Goal: Task Accomplishment & Management: Complete application form

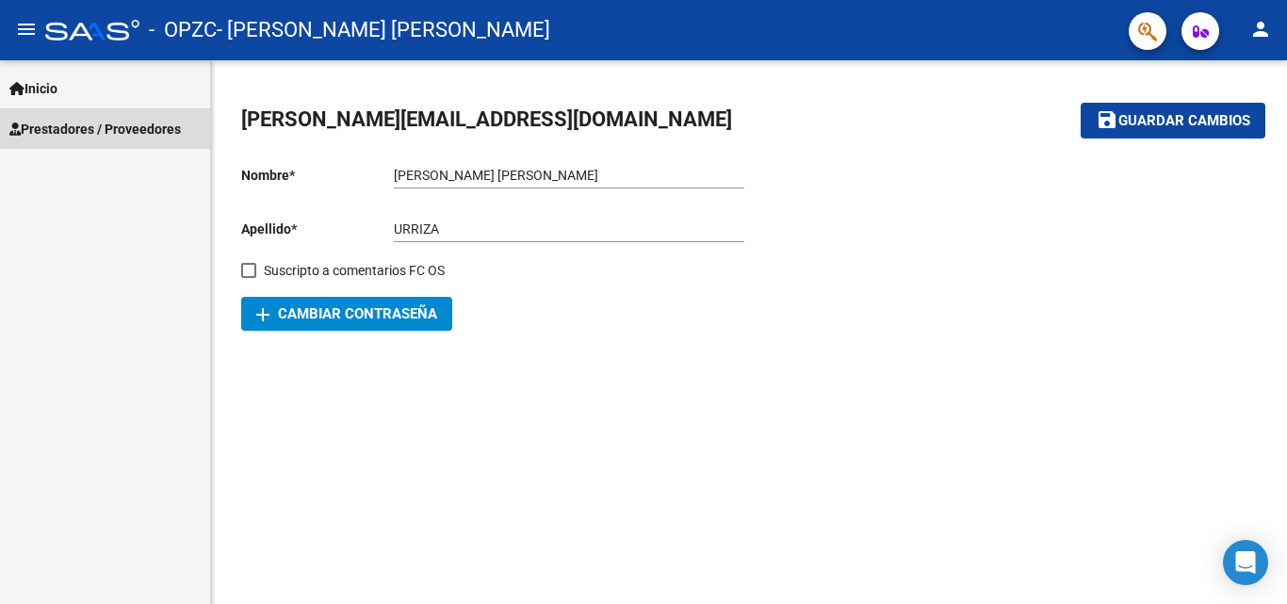
click at [100, 119] on span "Prestadores / Proveedores" at bounding box center [94, 129] width 171 height 21
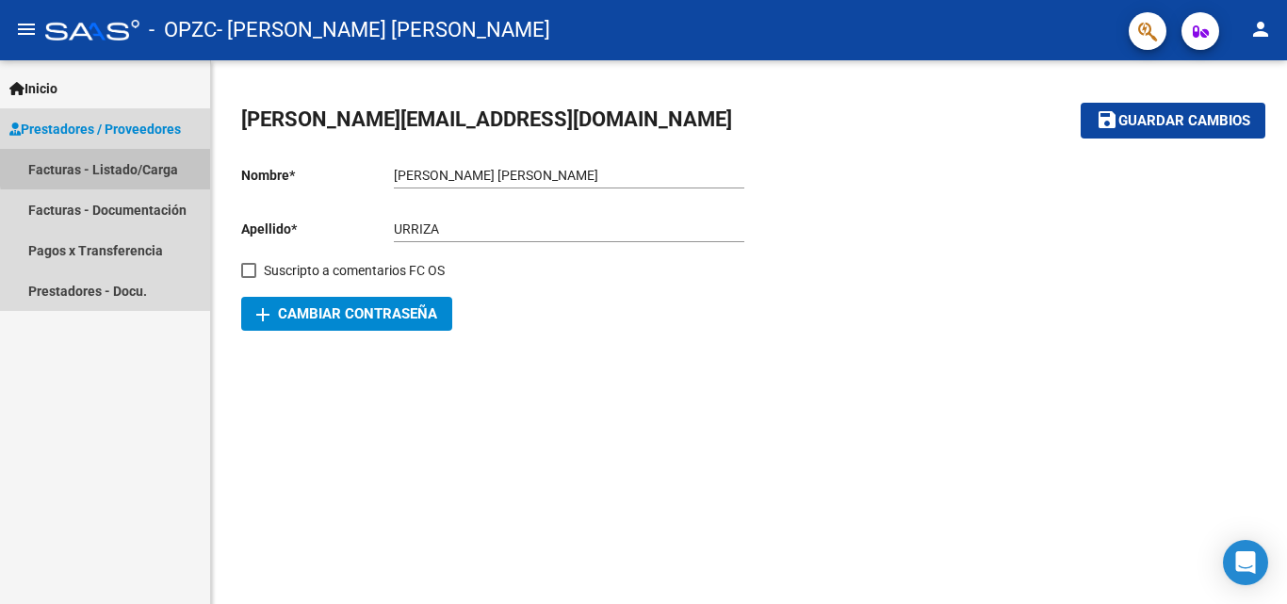
click at [129, 165] on link "Facturas - Listado/Carga" at bounding box center [105, 169] width 210 height 41
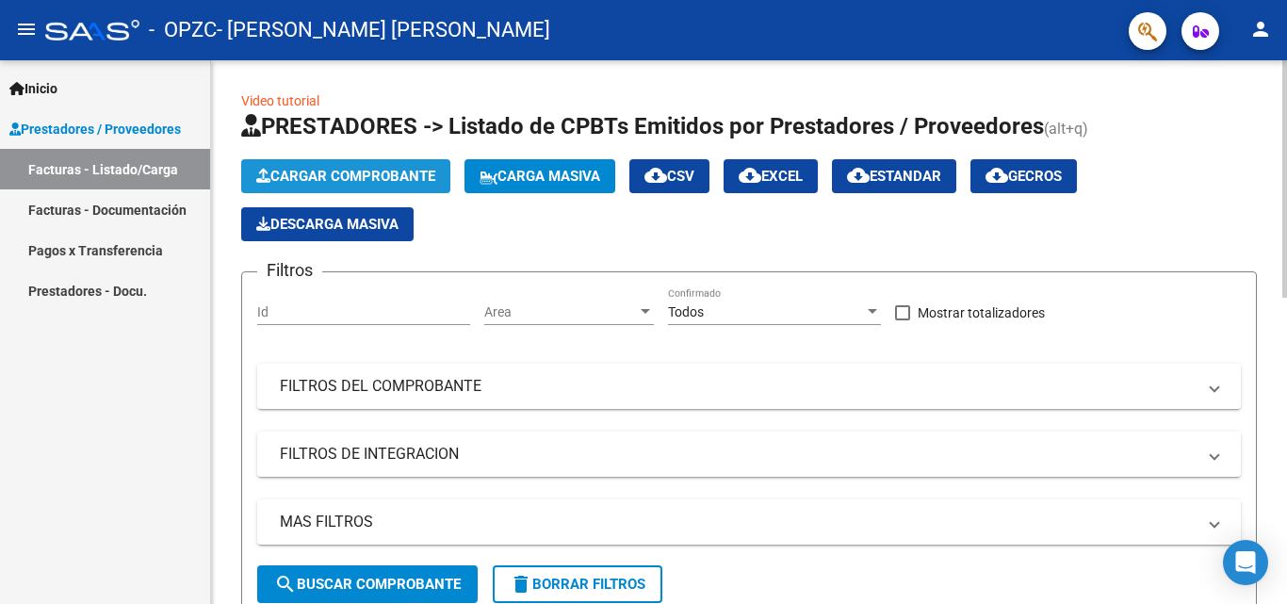
click at [350, 176] on span "Cargar Comprobante" at bounding box center [345, 176] width 179 height 17
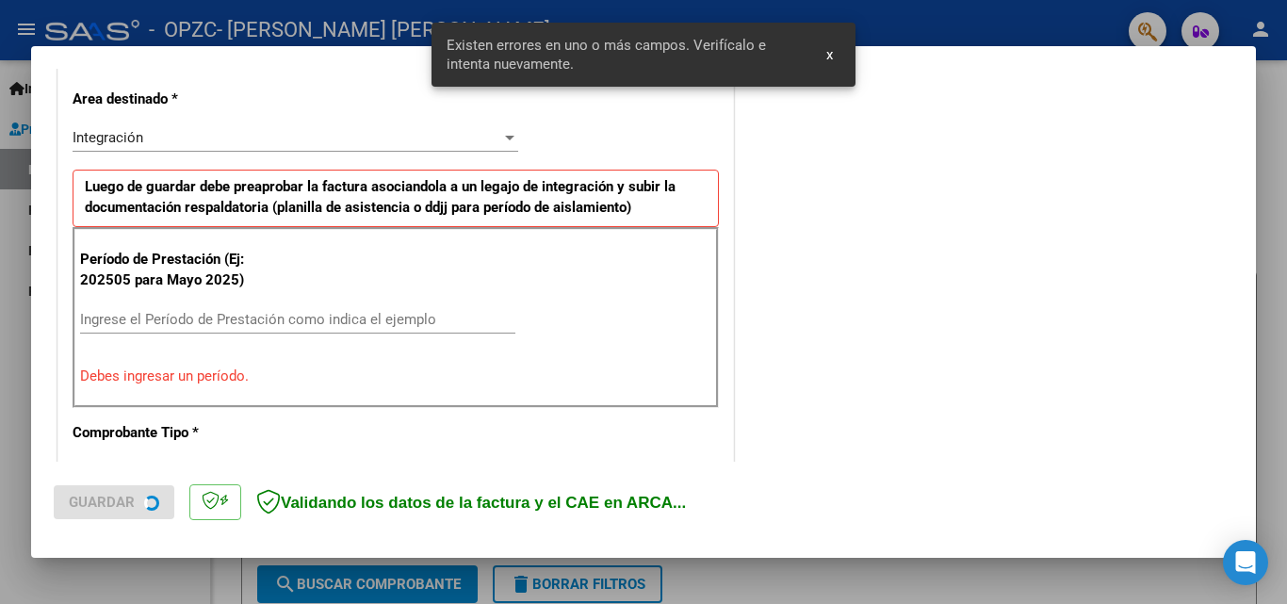
scroll to position [497, 0]
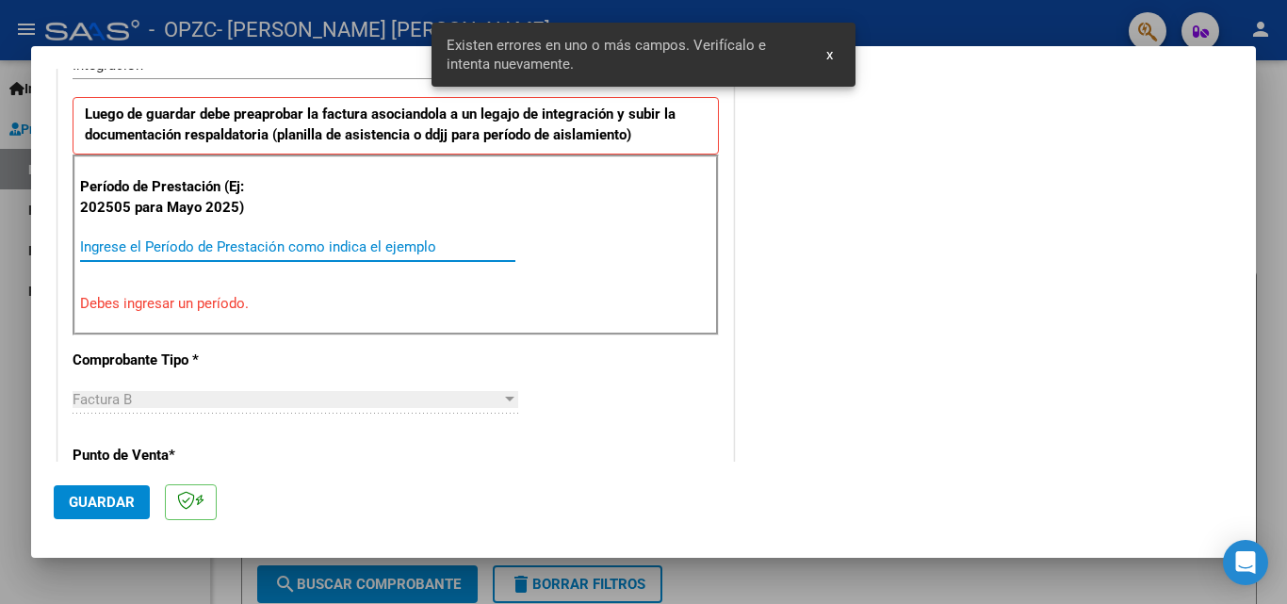
click at [383, 252] on input "Ingrese el Período de Prestación como indica el ejemplo" at bounding box center [297, 246] width 435 height 17
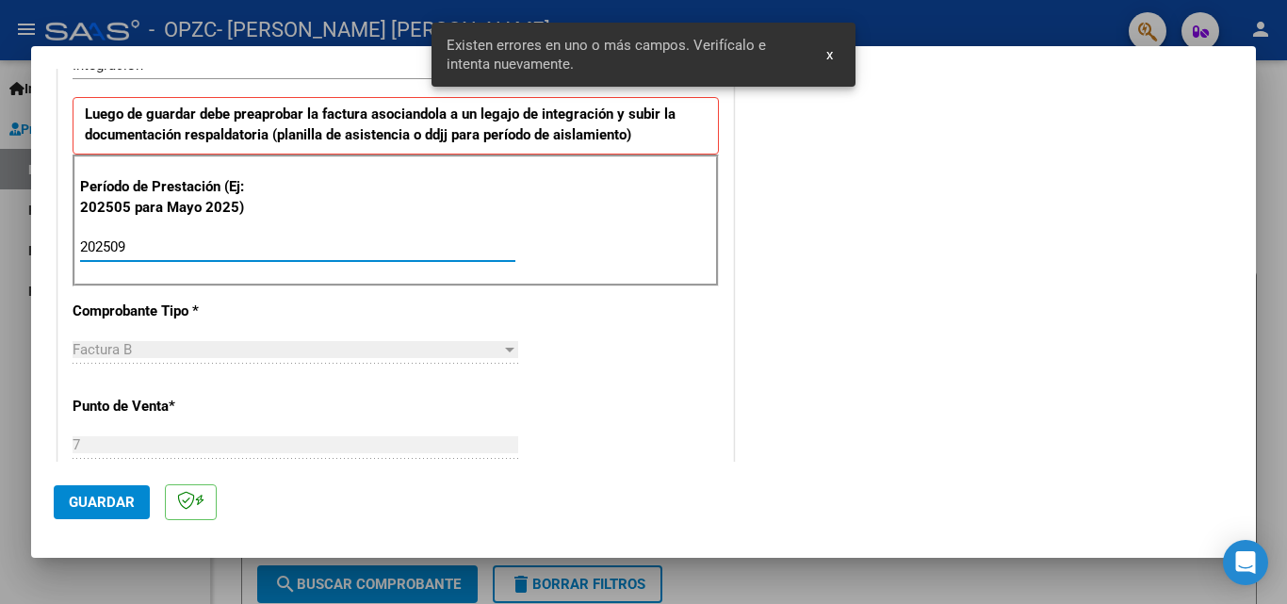
type input "202509"
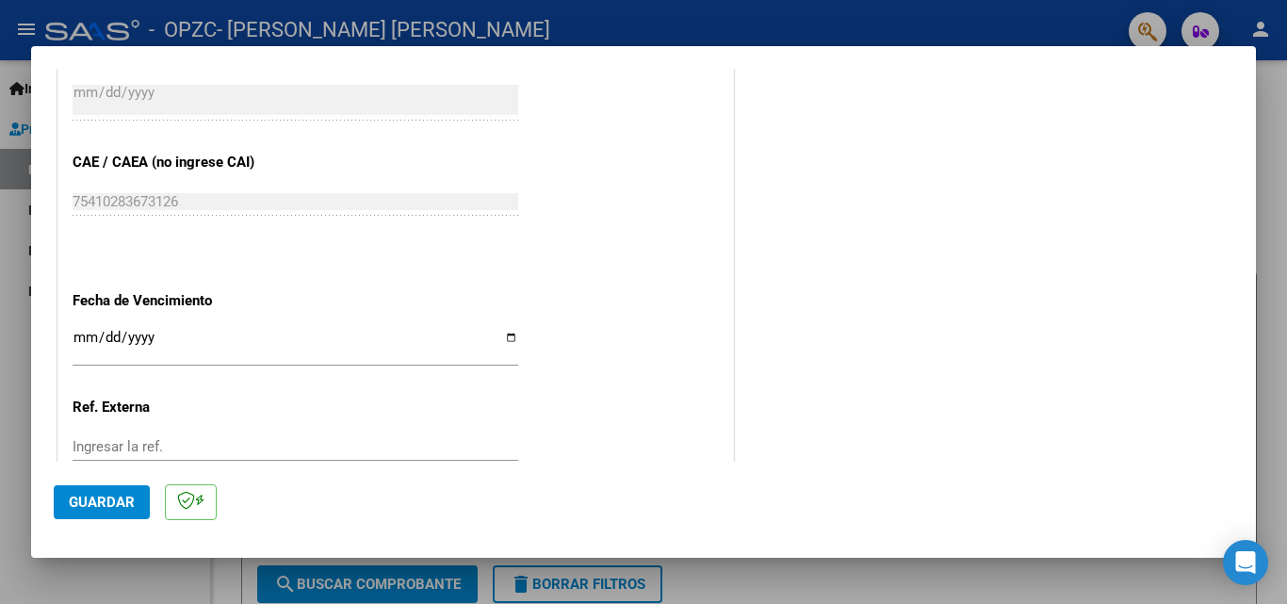
scroll to position [1157, 0]
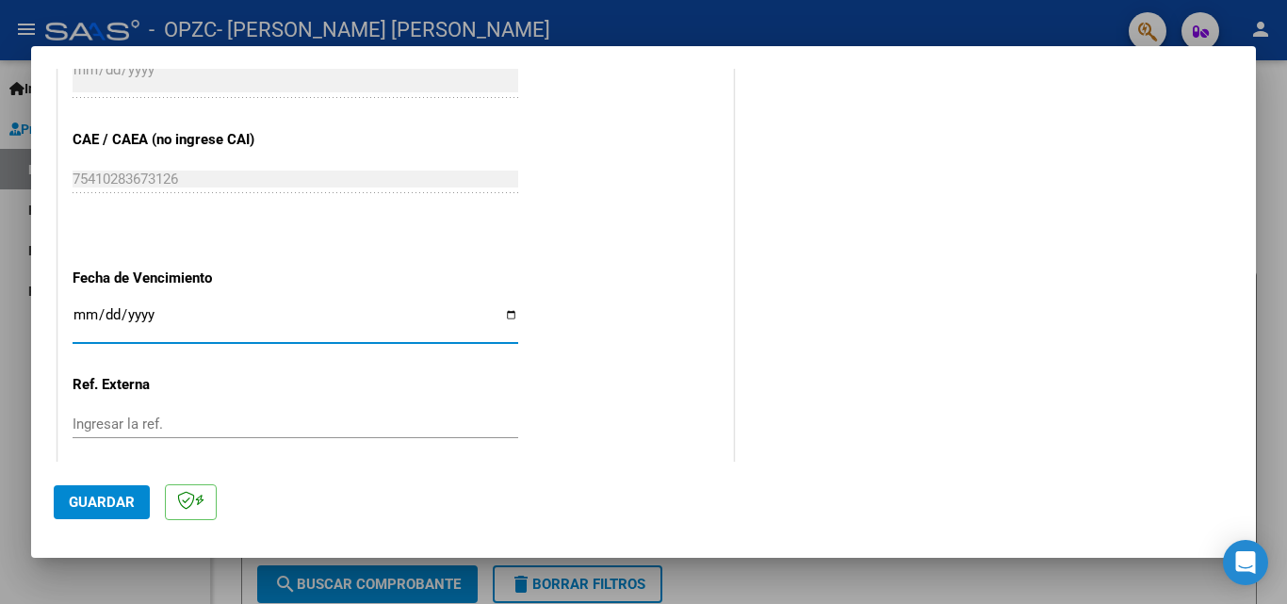
click at [506, 319] on input "Ingresar la fecha" at bounding box center [296, 322] width 446 height 30
type input "[DATE]"
click at [93, 498] on span "Guardar" at bounding box center [102, 502] width 66 height 17
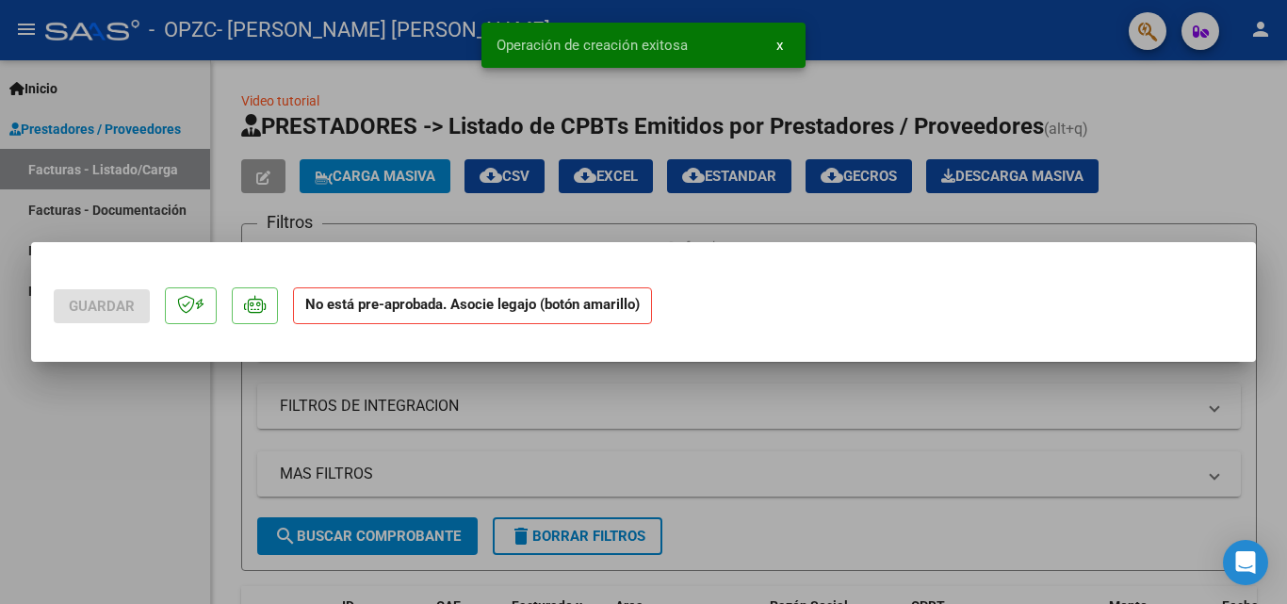
scroll to position [0, 0]
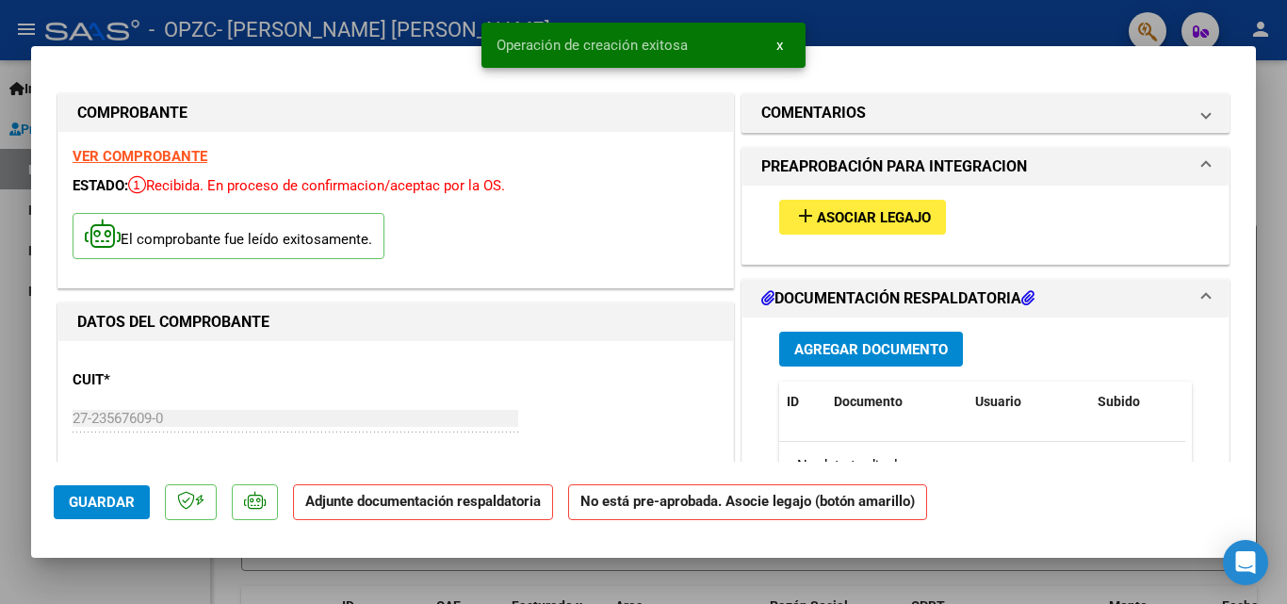
click at [830, 233] on button "add Asociar Legajo" at bounding box center [862, 217] width 167 height 35
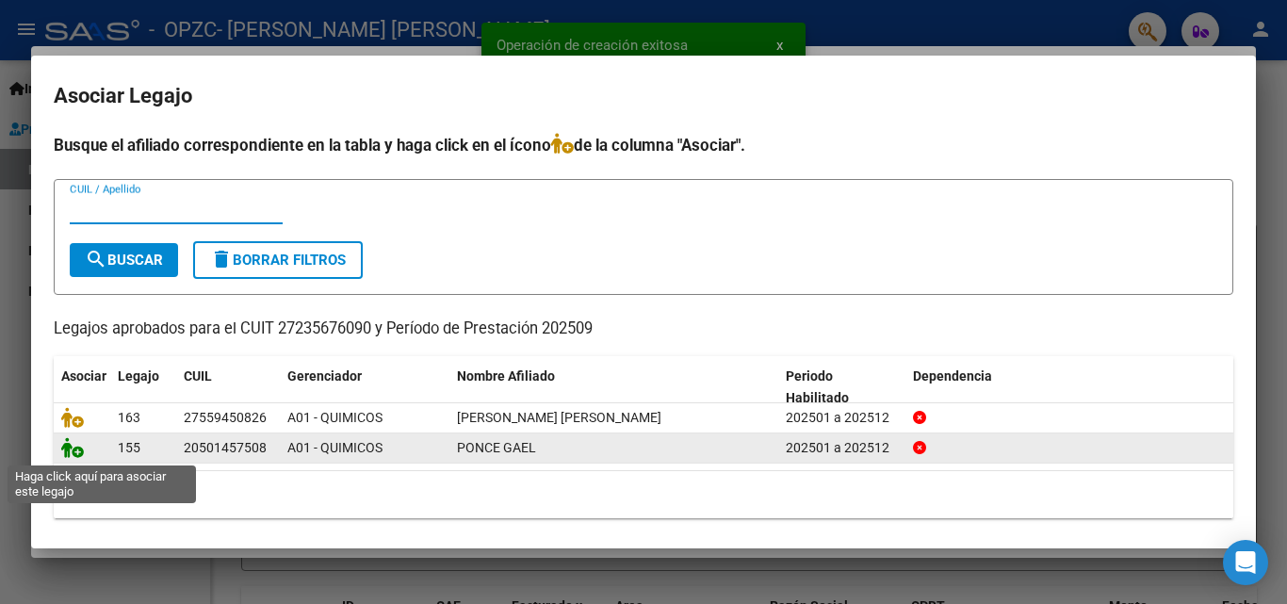
click at [75, 455] on icon at bounding box center [72, 447] width 23 height 21
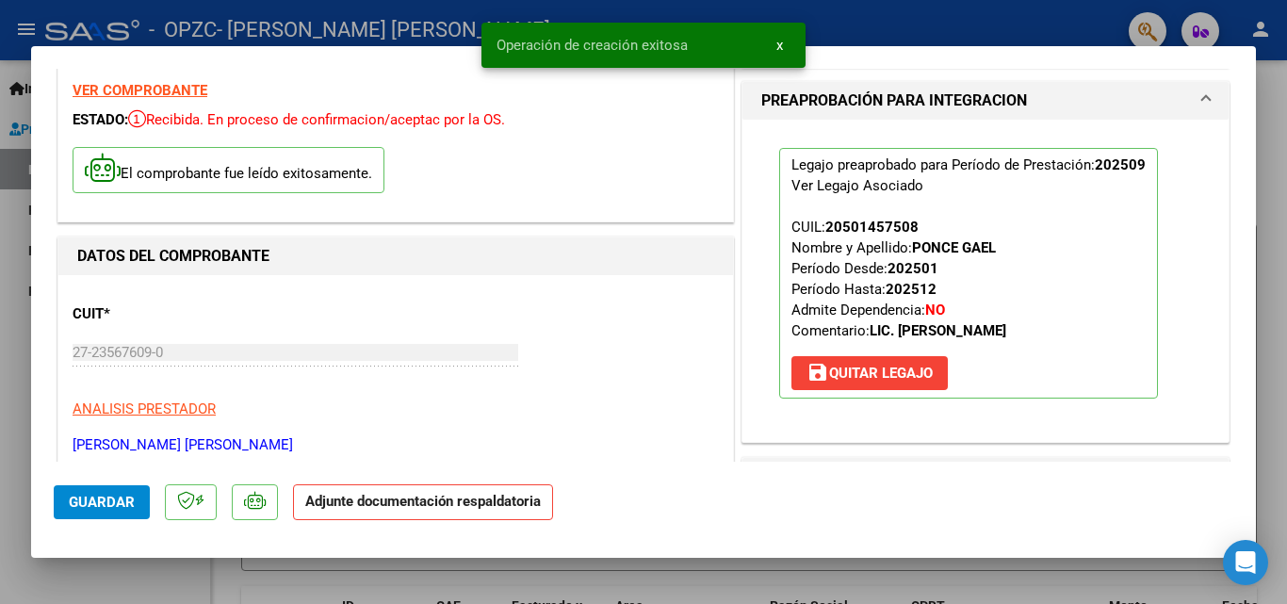
scroll to position [283, 0]
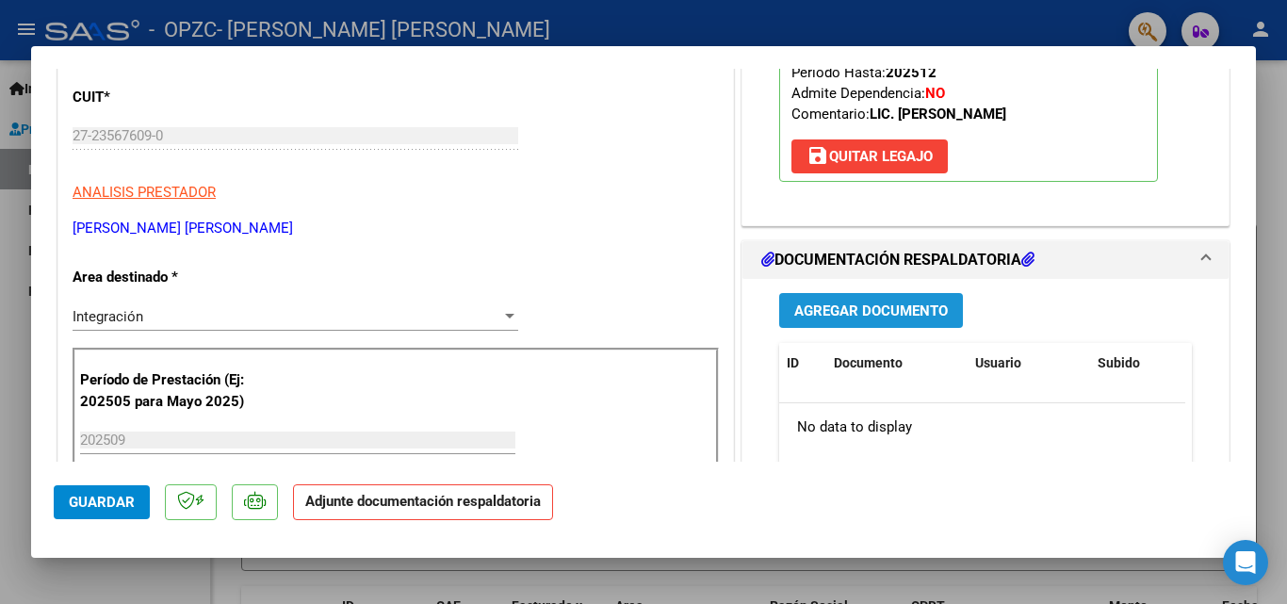
click at [842, 320] on button "Agregar Documento" at bounding box center [871, 310] width 184 height 35
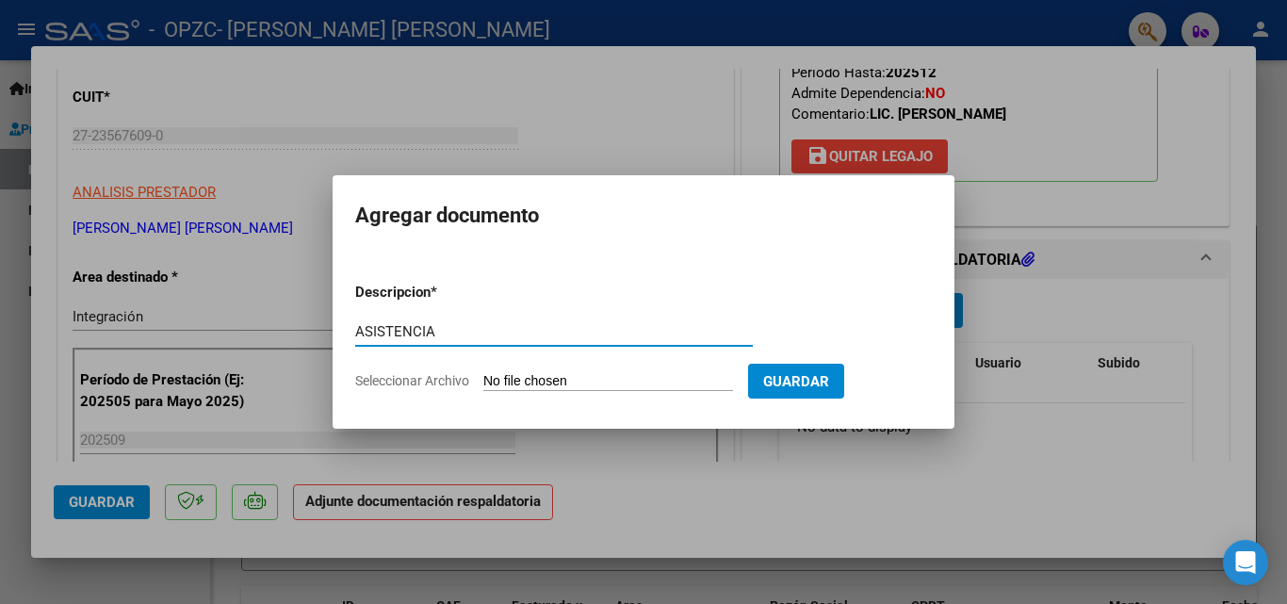
type input "ASISTENCIA"
click at [659, 377] on input "Seleccionar Archivo" at bounding box center [608, 382] width 250 height 18
type input "C:\fakepath\[PERSON_NAME] saie sept.pdf"
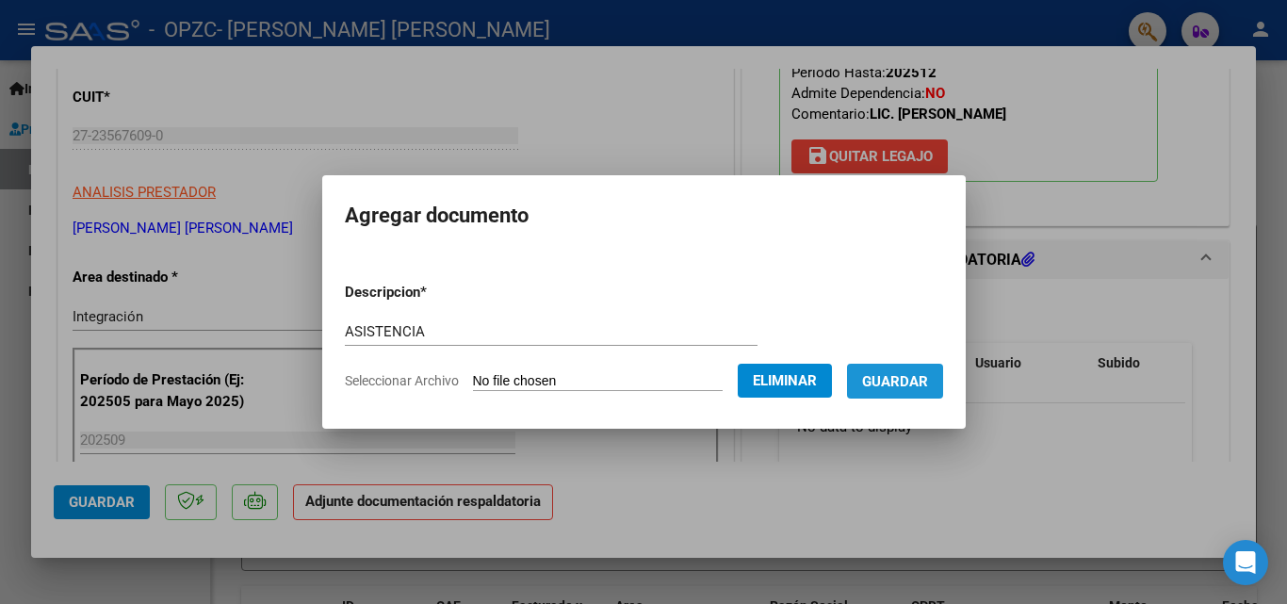
click at [919, 393] on button "Guardar" at bounding box center [895, 381] width 96 height 35
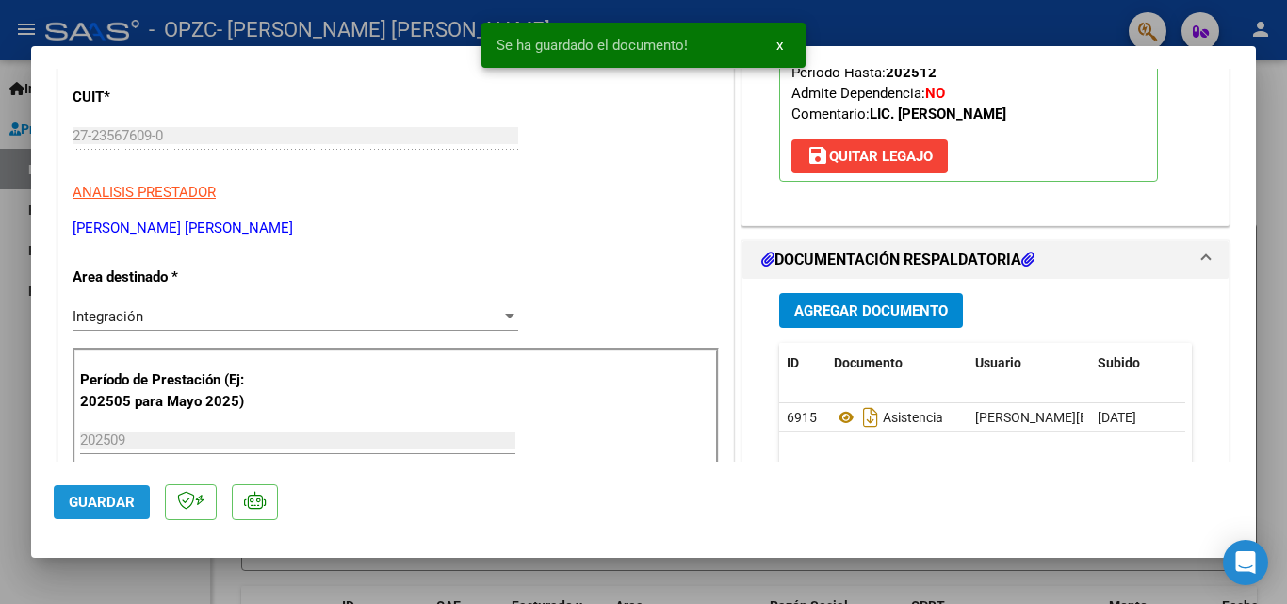
click at [118, 498] on span "Guardar" at bounding box center [102, 502] width 66 height 17
click at [96, 568] on div at bounding box center [643, 302] width 1287 height 604
type input "$ 0,00"
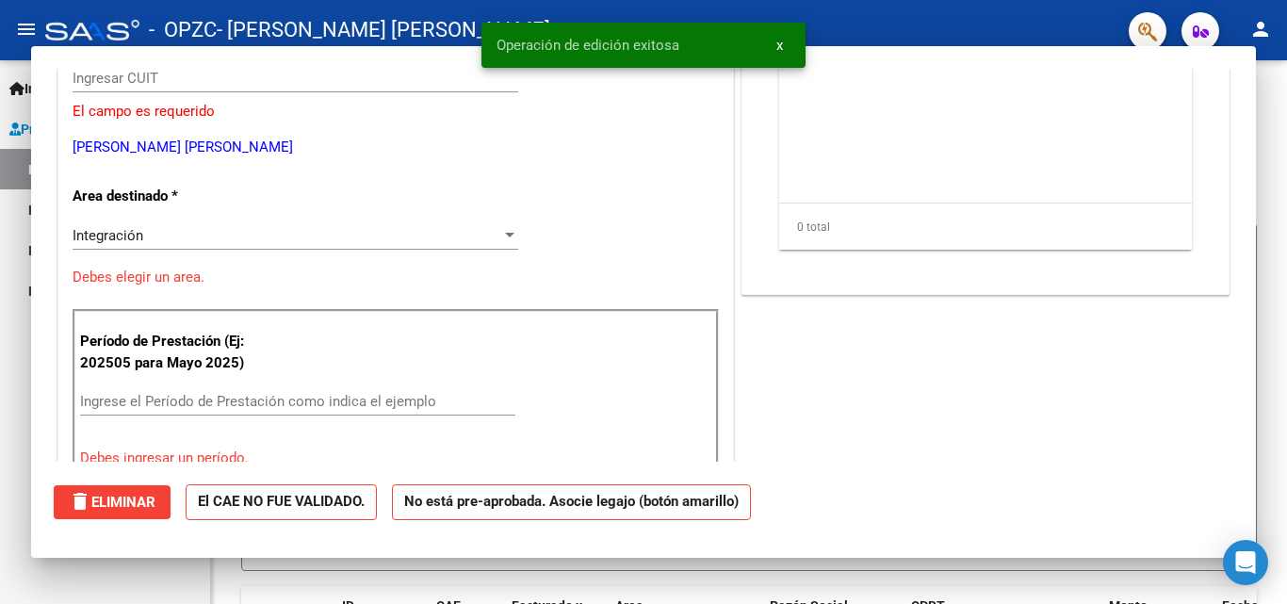
scroll to position [0, 0]
